Goal: Information Seeking & Learning: Learn about a topic

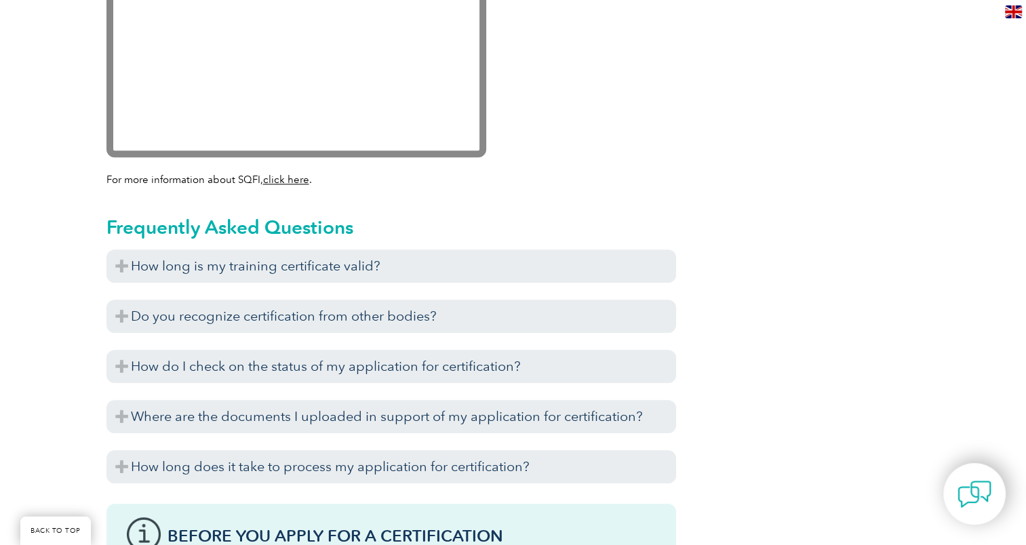
scroll to position [1417, 0]
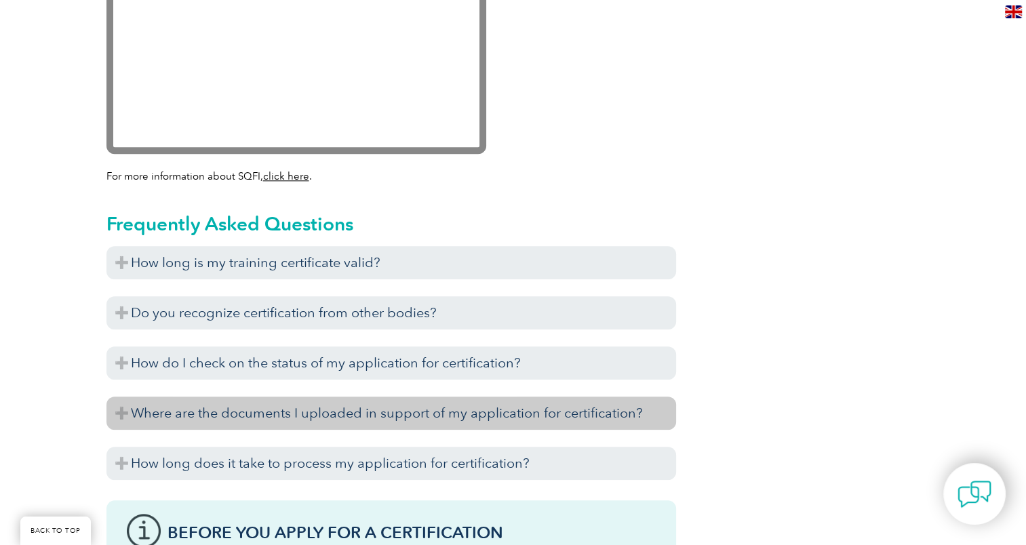
click at [566, 419] on h3 "Where are the documents I uploaded in support of my application for certificati…" at bounding box center [391, 413] width 570 height 33
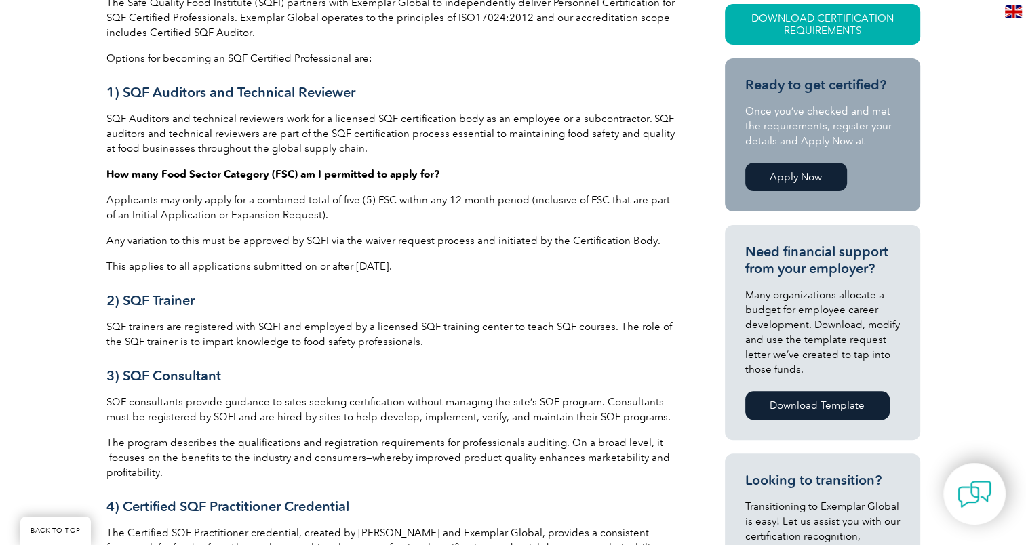
scroll to position [81, 0]
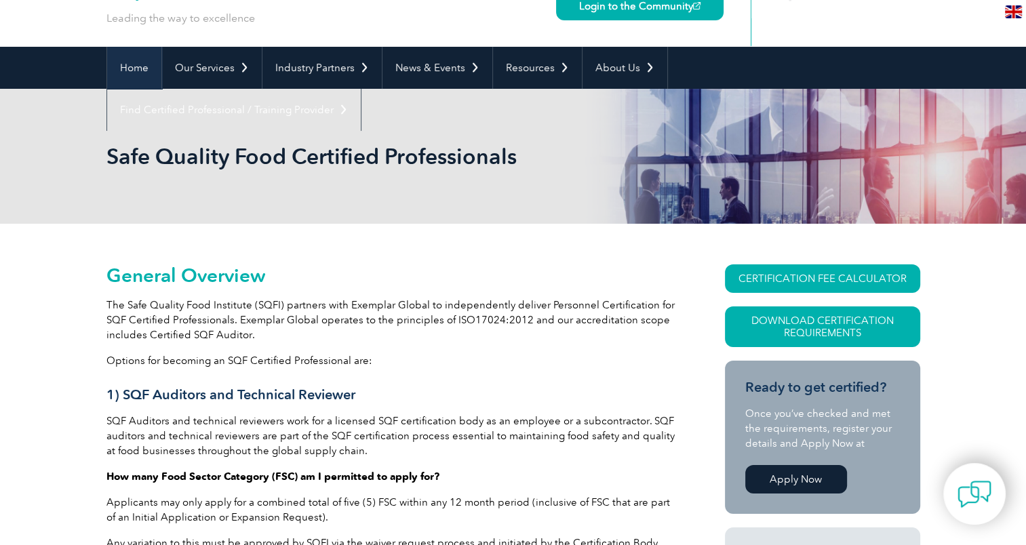
click at [126, 73] on link "Home" at bounding box center [134, 68] width 54 height 42
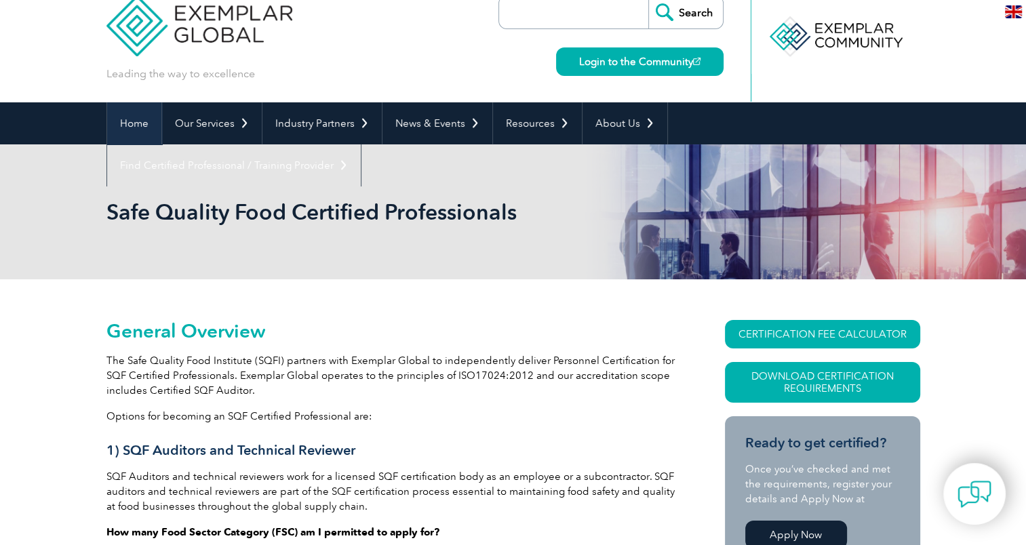
scroll to position [0, 0]
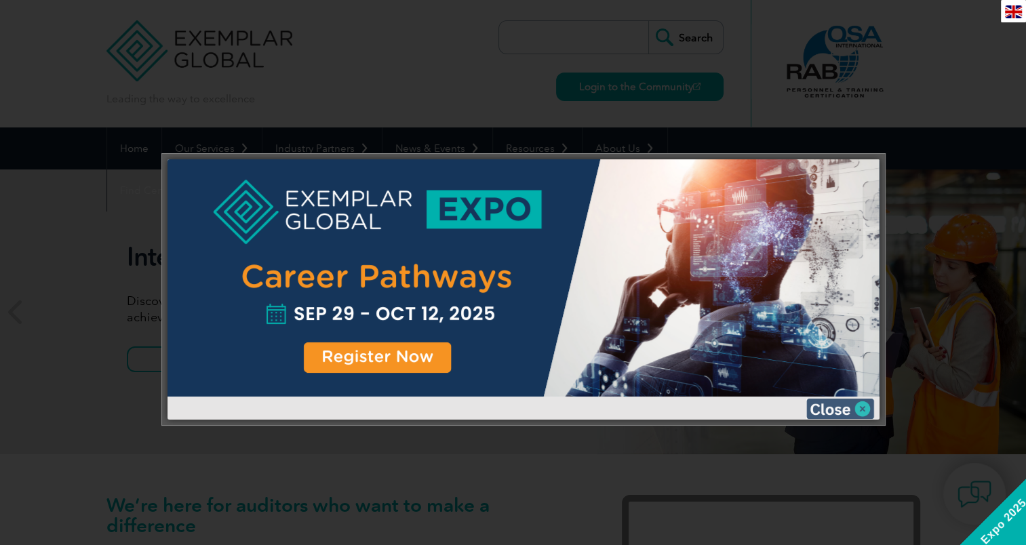
click at [835, 412] on img at bounding box center [840, 409] width 68 height 20
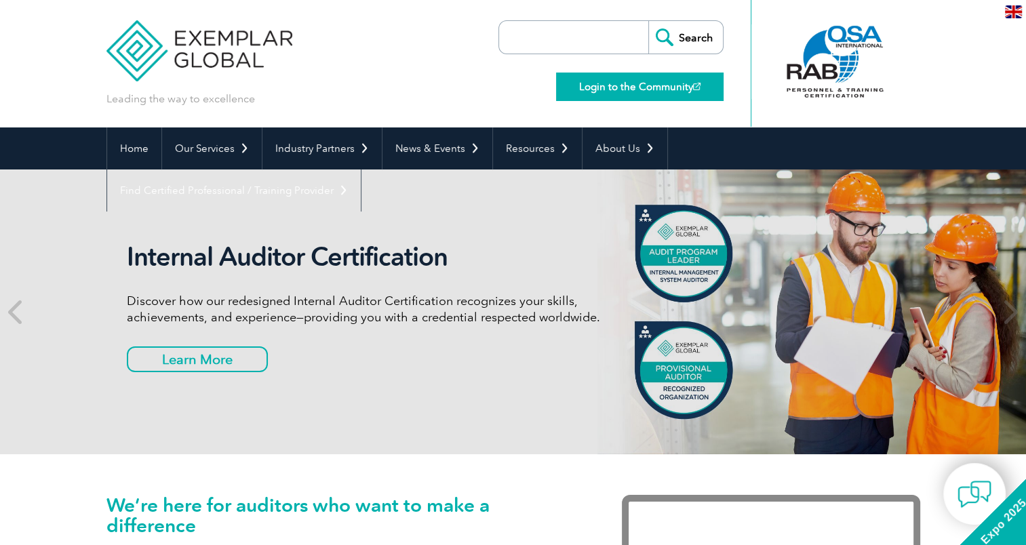
click at [628, 90] on link "Login to the Community" at bounding box center [639, 87] width 167 height 28
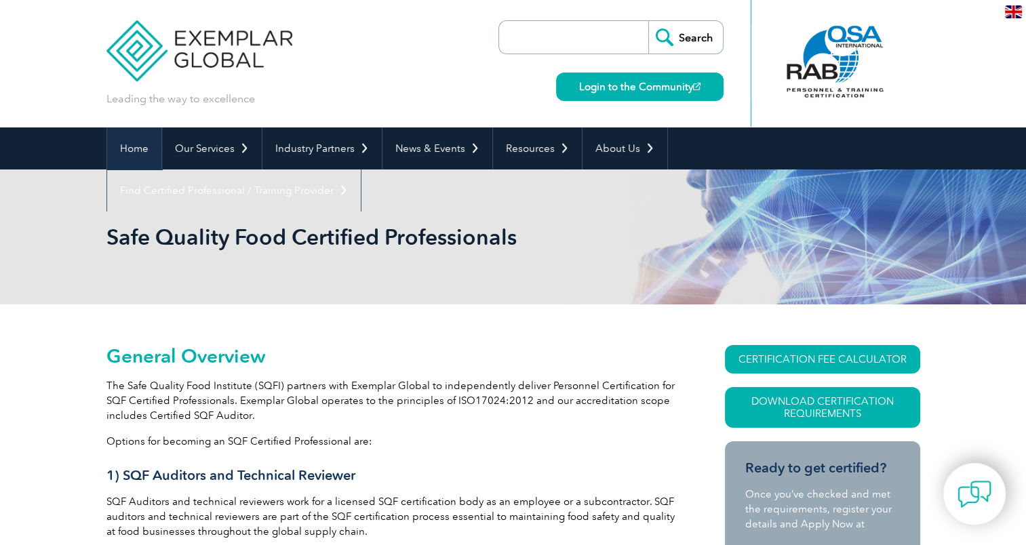
click at [128, 155] on link "Home" at bounding box center [134, 148] width 54 height 42
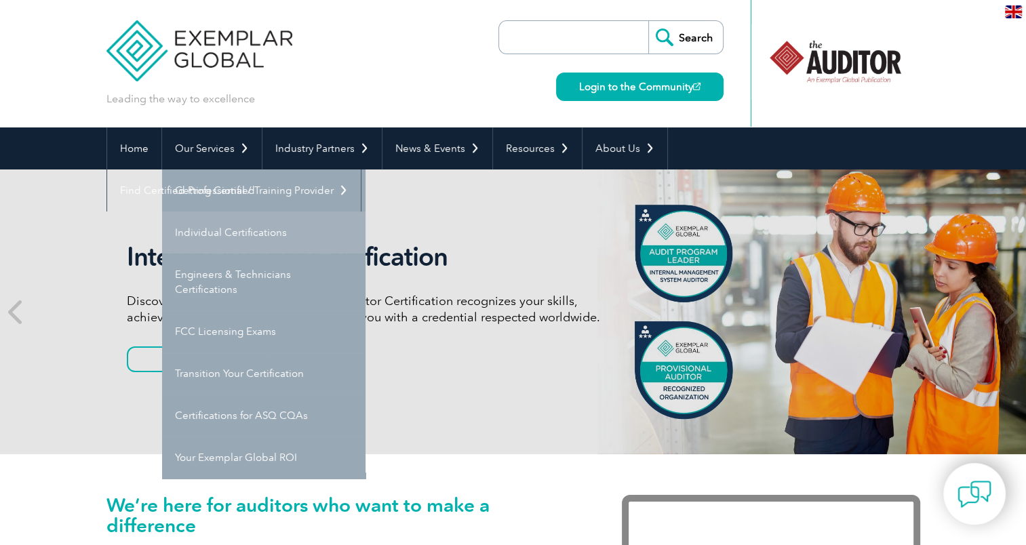
click at [228, 236] on link "Individual Certifications" at bounding box center [263, 233] width 203 height 42
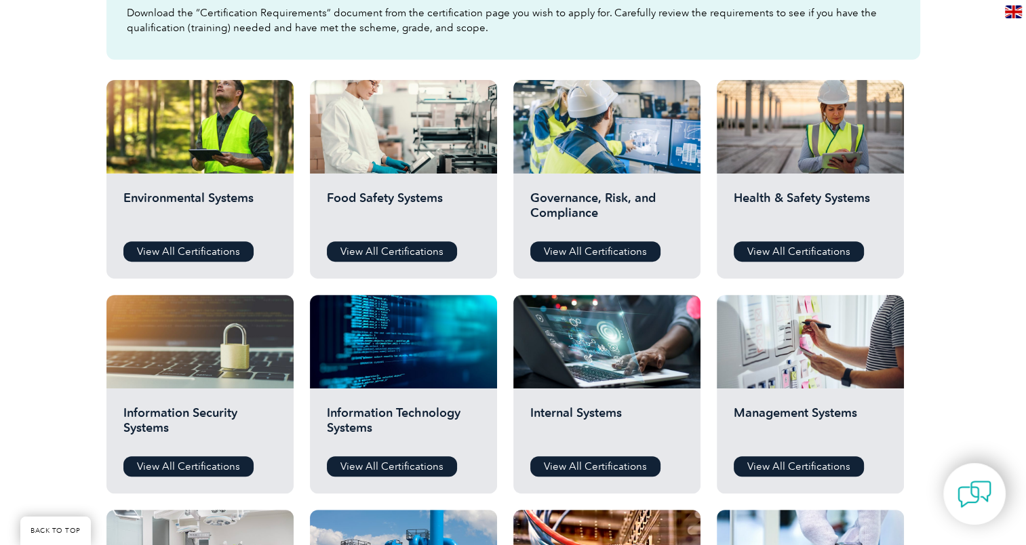
scroll to position [436, 0]
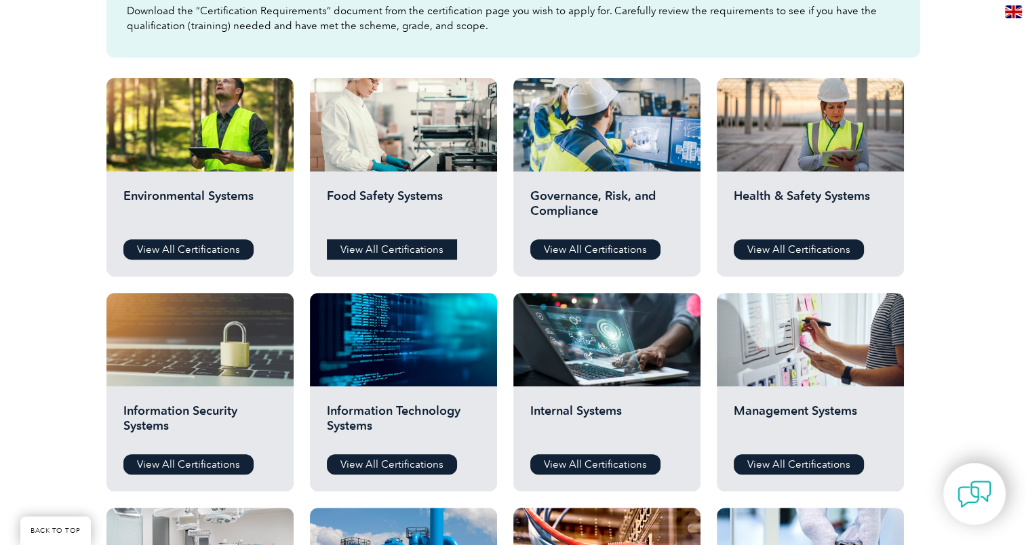
click at [358, 247] on link "View All Certifications" at bounding box center [392, 249] width 130 height 20
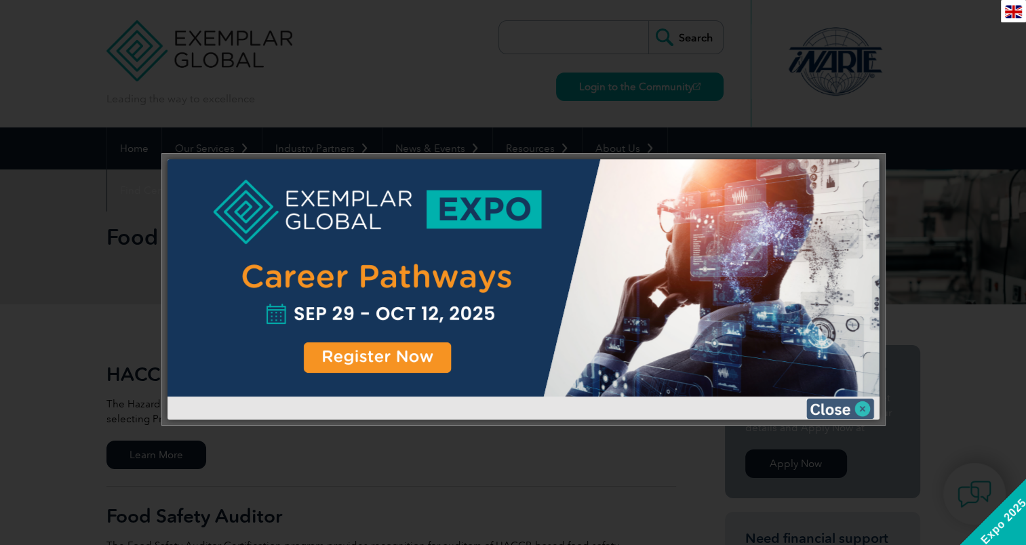
click at [823, 405] on img at bounding box center [840, 409] width 68 height 20
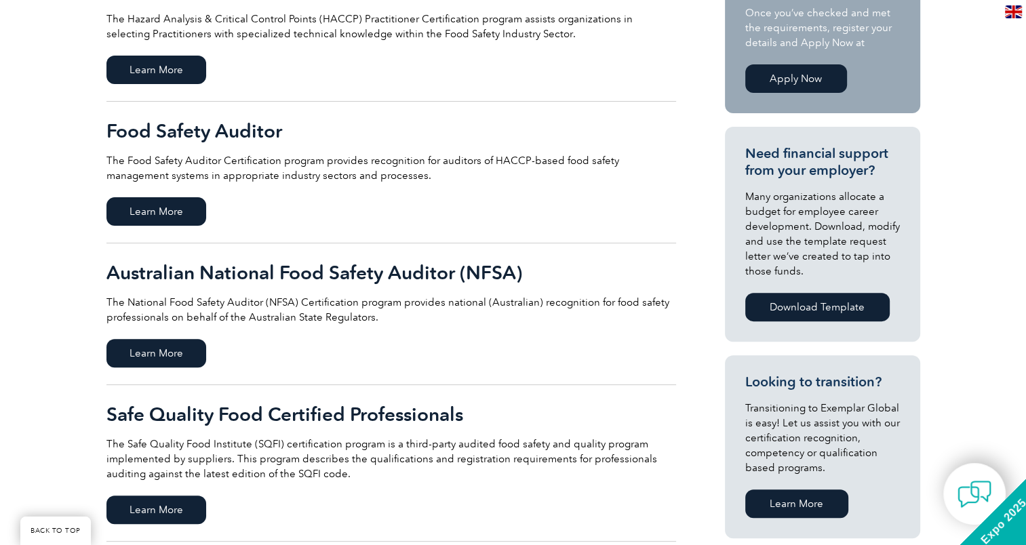
scroll to position [510, 0]
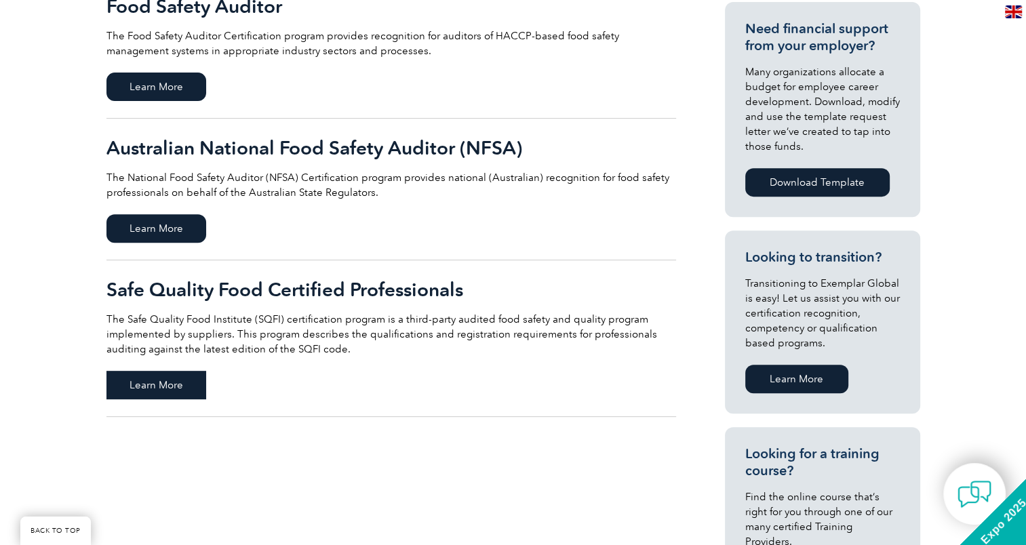
click at [163, 391] on span "Learn More" at bounding box center [156, 385] width 100 height 28
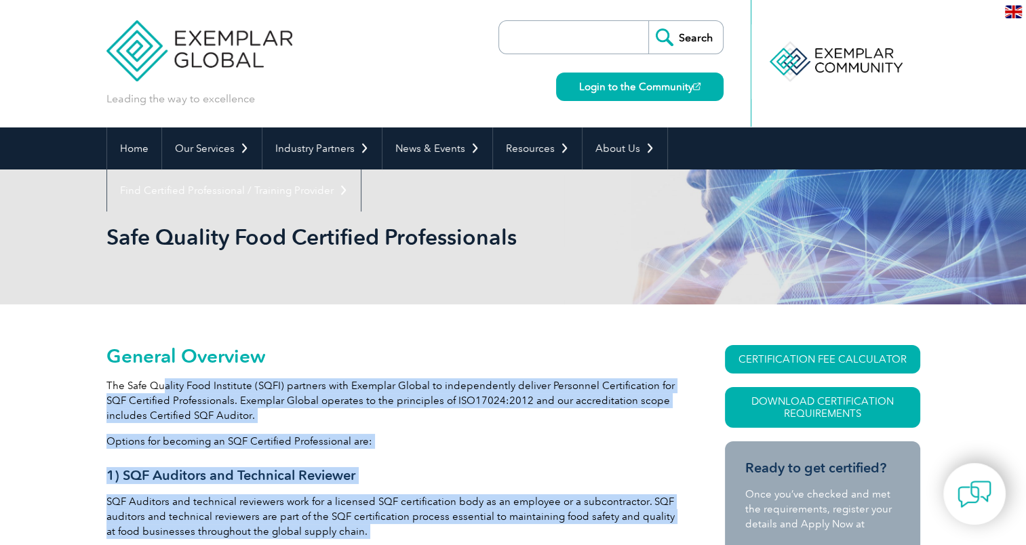
scroll to position [41, 0]
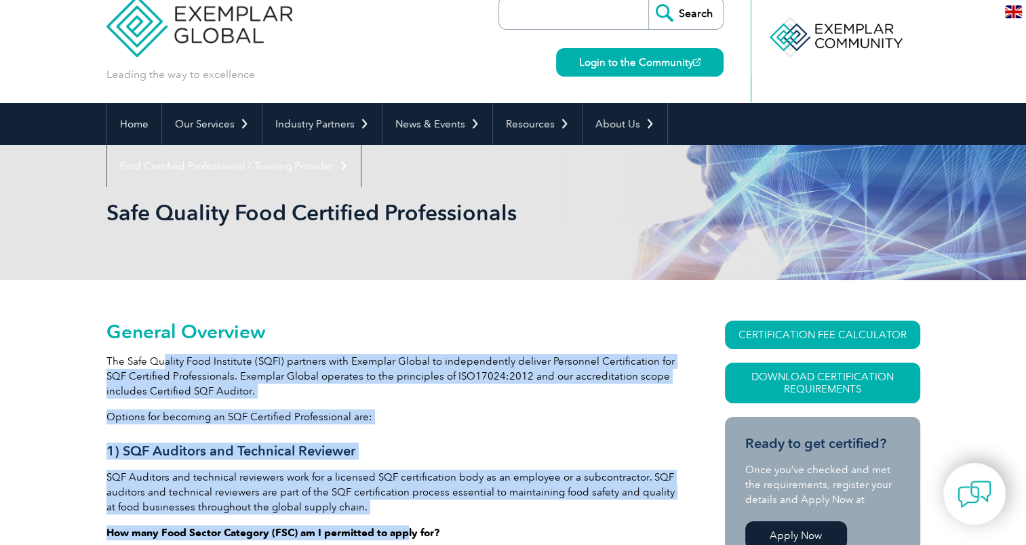
drag, startPoint x: 0, startPoint y: 0, endPoint x: 404, endPoint y: 544, distance: 677.4
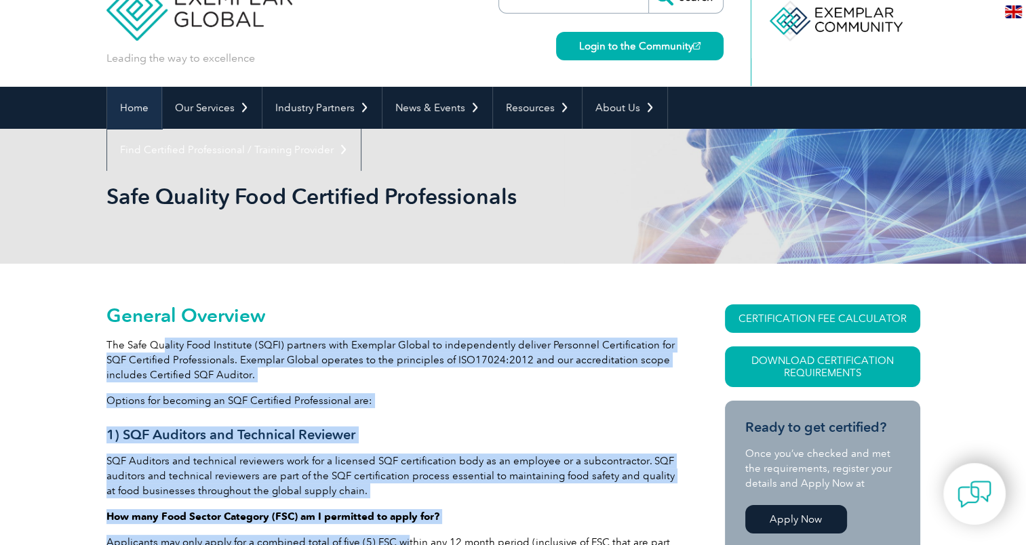
click at [131, 108] on link "Home" at bounding box center [134, 108] width 54 height 42
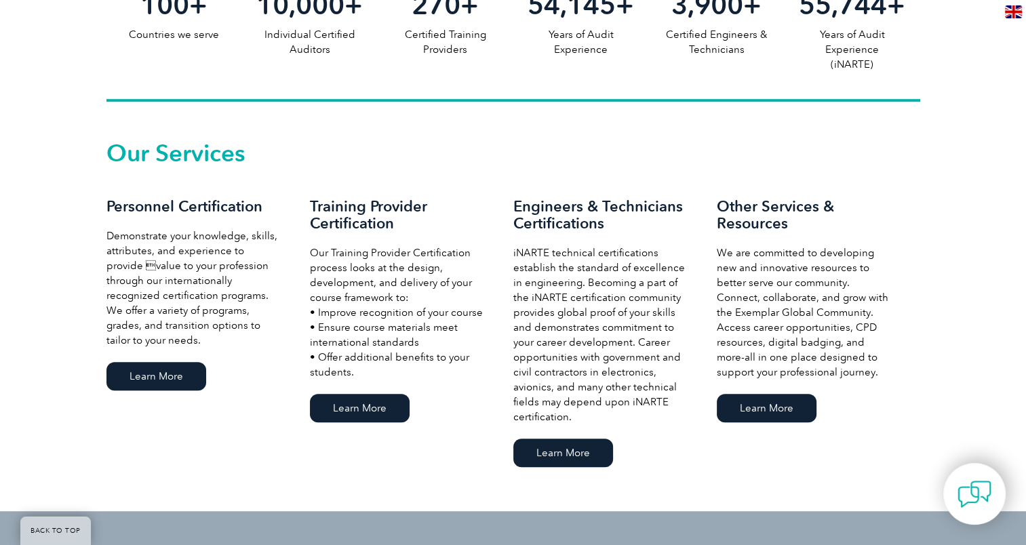
scroll to position [886, 0]
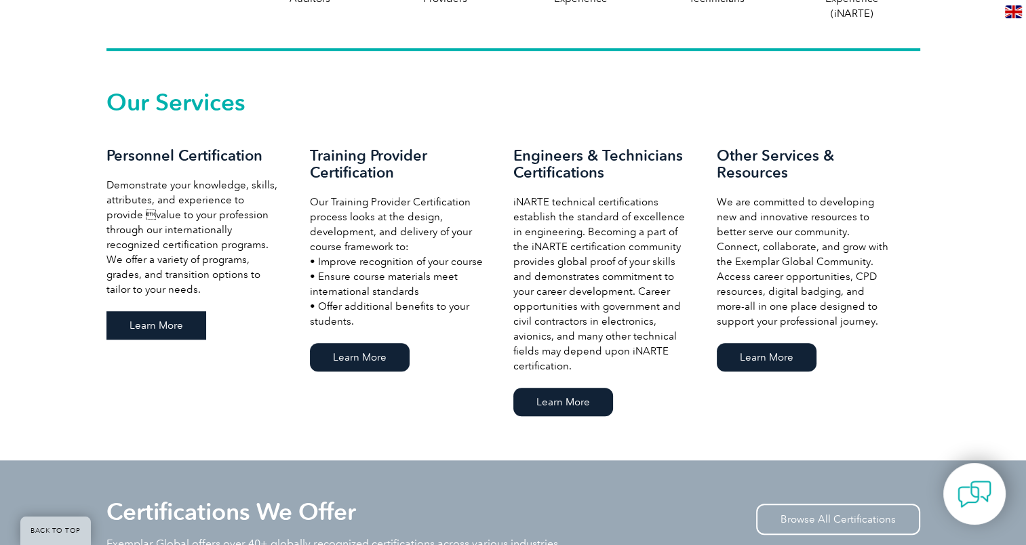
click at [170, 323] on link "Learn More" at bounding box center [156, 325] width 100 height 28
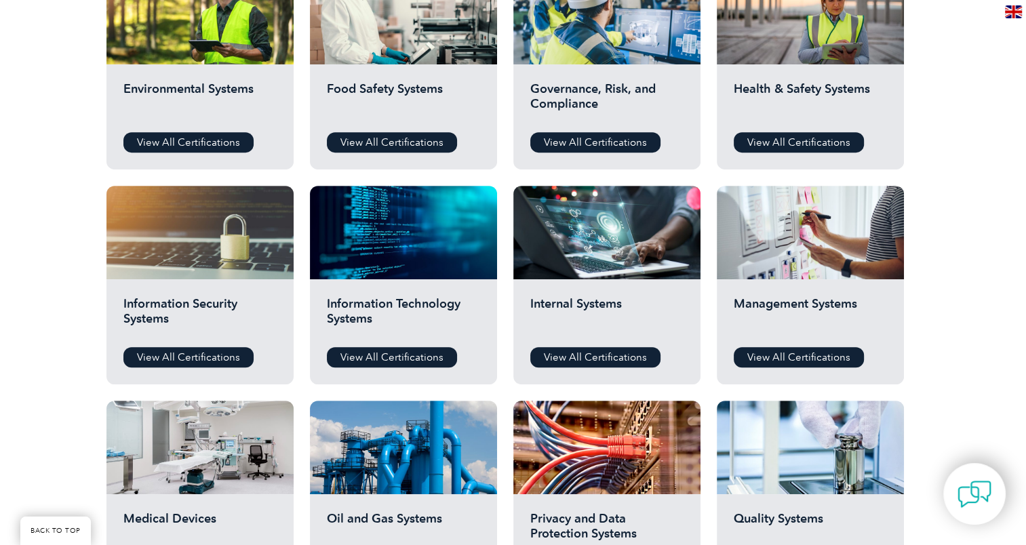
scroll to position [477, 0]
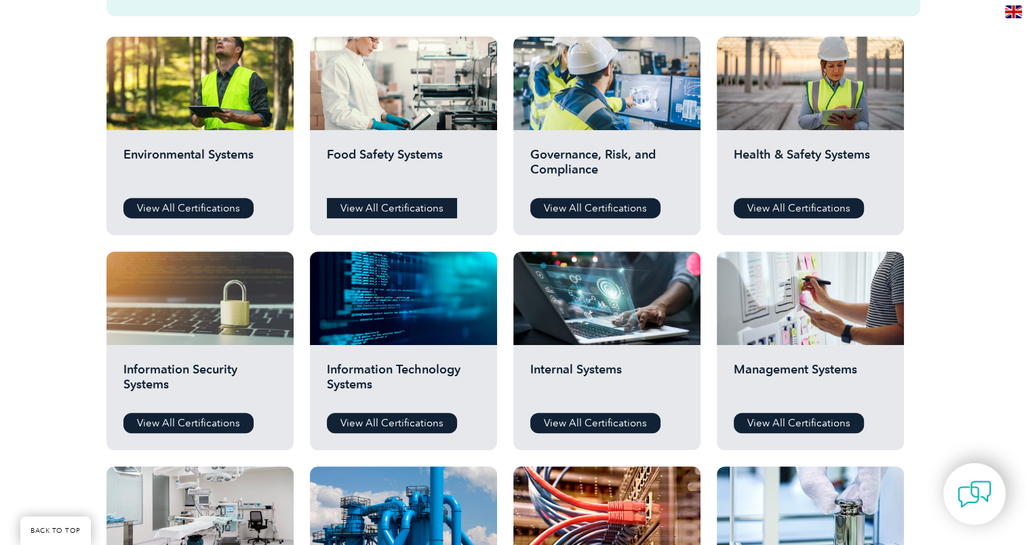
click at [387, 208] on link "View All Certifications" at bounding box center [392, 208] width 130 height 20
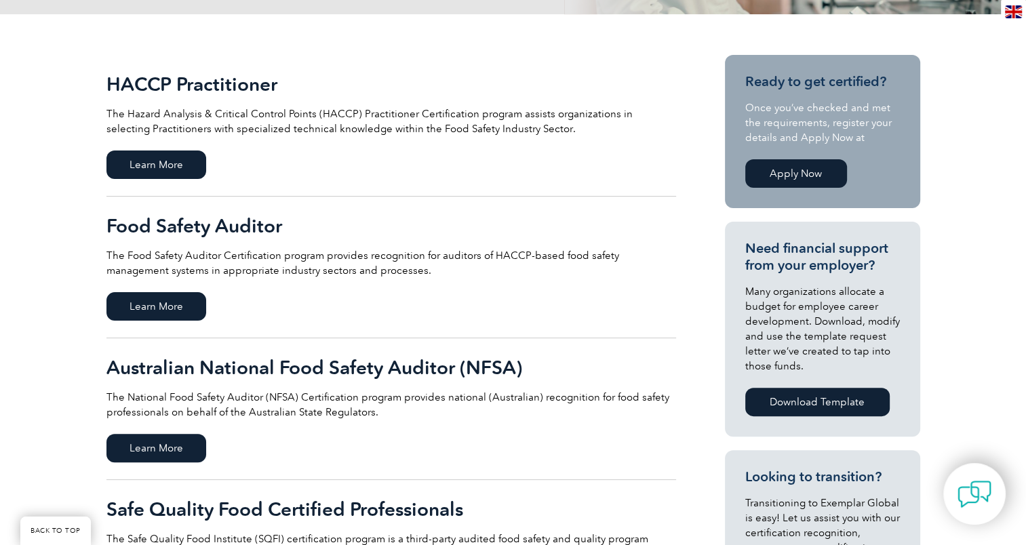
scroll to position [293, 0]
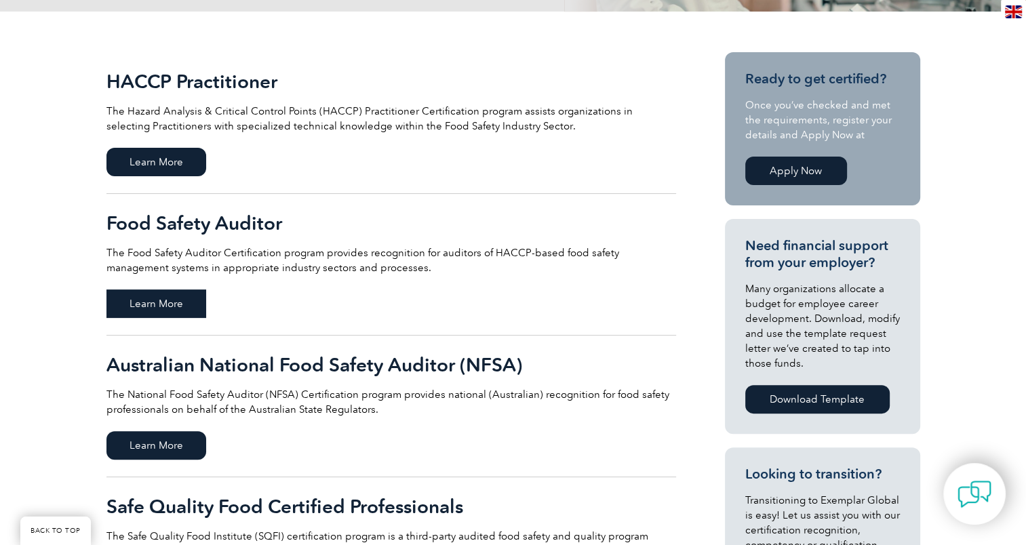
click at [119, 306] on span "Learn More" at bounding box center [156, 303] width 100 height 28
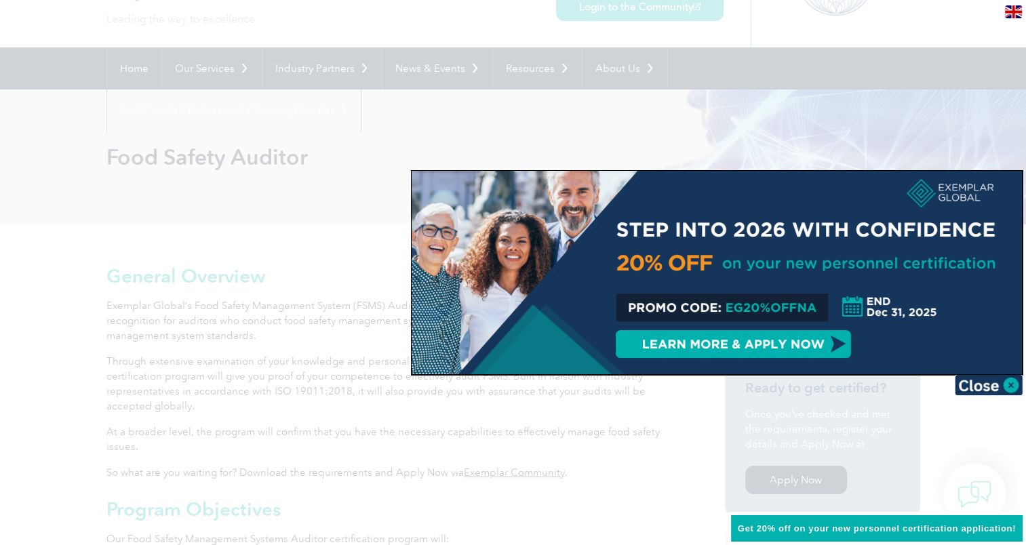
scroll to position [103, 0]
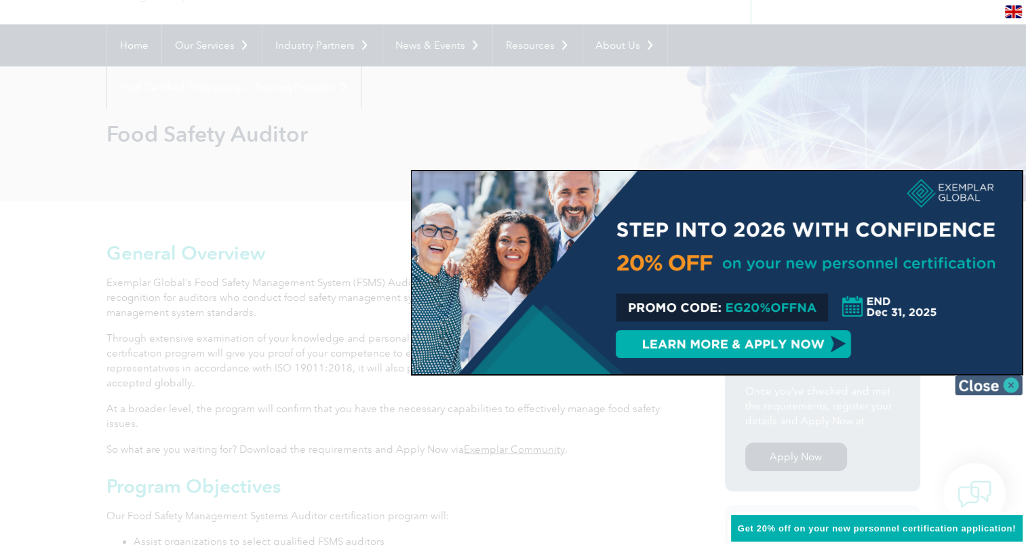
click at [965, 385] on img at bounding box center [989, 385] width 68 height 20
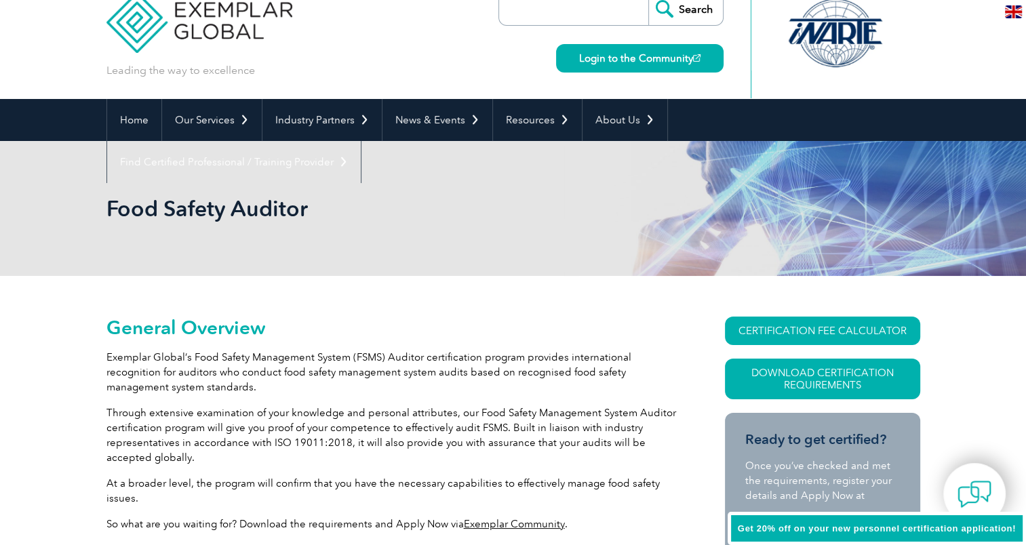
scroll to position [0, 0]
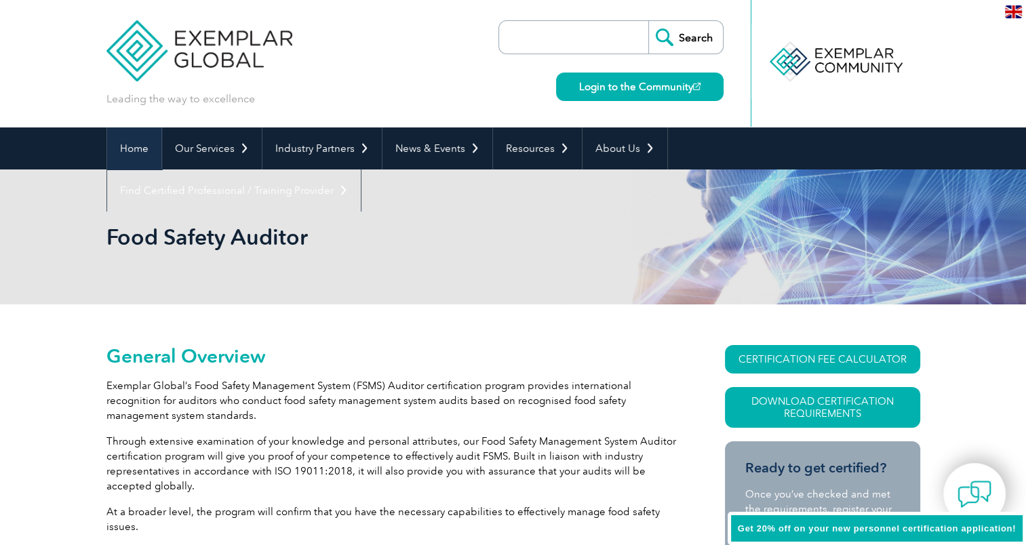
click at [131, 141] on link "Home" at bounding box center [134, 148] width 54 height 42
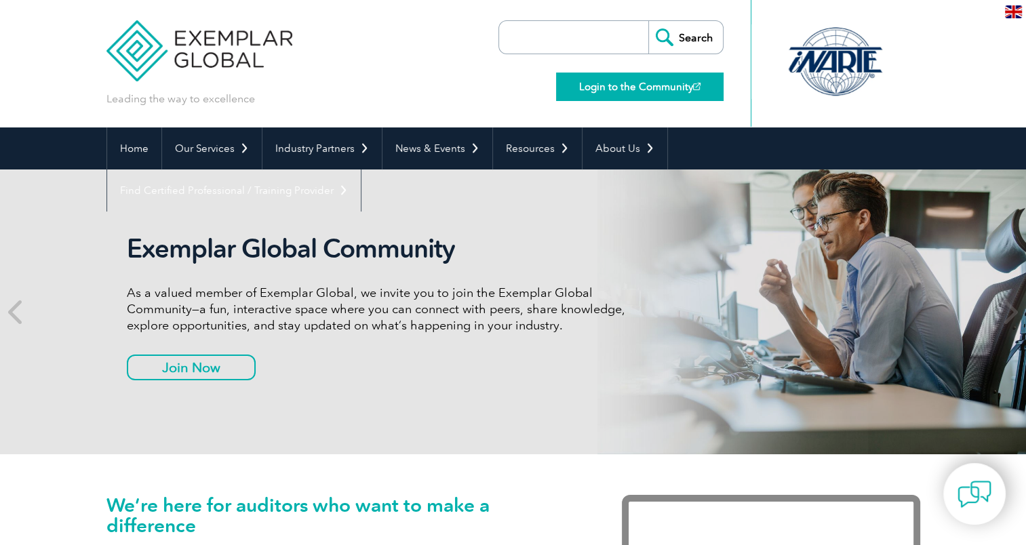
click at [603, 80] on link "Login to the Community" at bounding box center [639, 87] width 167 height 28
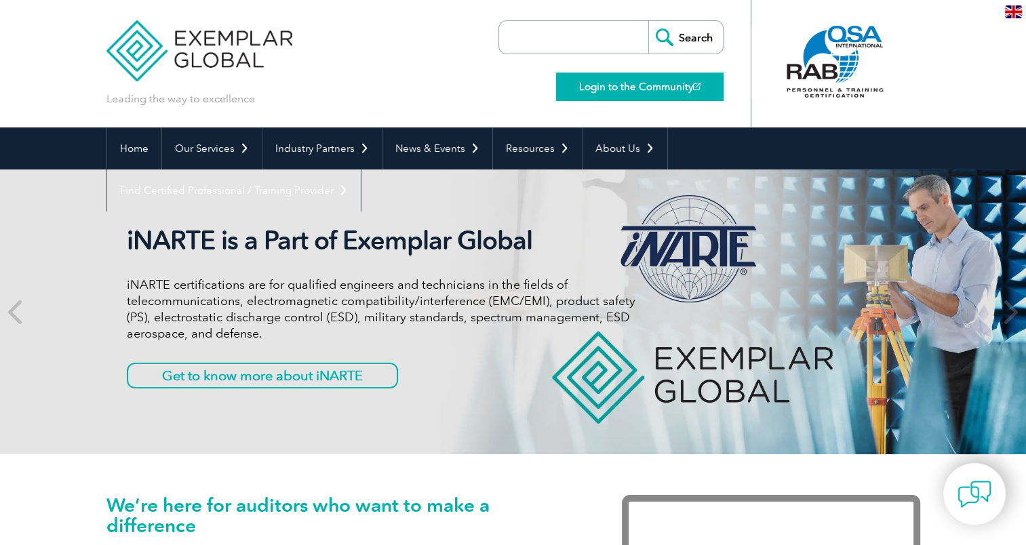
click at [600, 81] on div "Login to the Community" at bounding box center [636, 77] width 174 height 47
drag, startPoint x: 600, startPoint y: 81, endPoint x: 530, endPoint y: 111, distance: 76.6
click at [530, 111] on div "Search Login to the Community" at bounding box center [610, 63] width 225 height 127
